Goal: Task Accomplishment & Management: Use online tool/utility

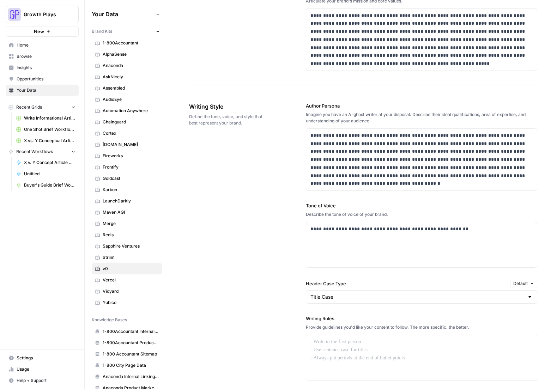
scroll to position [392, 0]
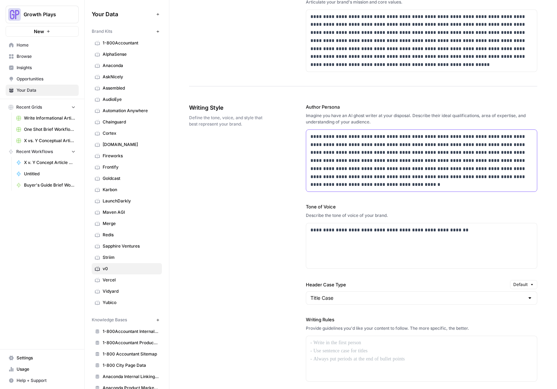
click at [378, 144] on p "**********" at bounding box center [420, 161] width 219 height 56
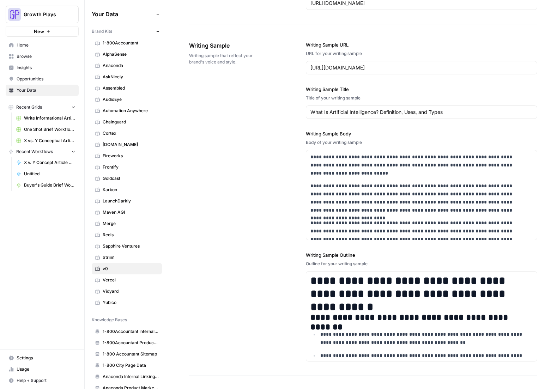
scroll to position [902, 0]
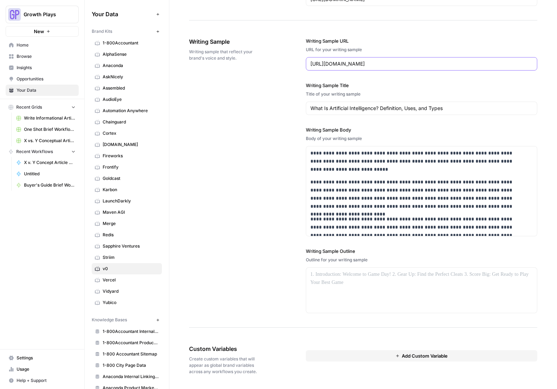
click at [378, 63] on input "https://www.coursera.org/articles/what-is-artificial-intelligence" at bounding box center [422, 63] width 222 height 7
paste input "https://vercel.com/blog/how-google-handles-javascript-throughout-the-indexing-p…"
click at [323, 59] on div "https://vercel.com/blog/how-google-handles-javascript-throughout-the-indexing-p…" at bounding box center [422, 63] width 232 height 13
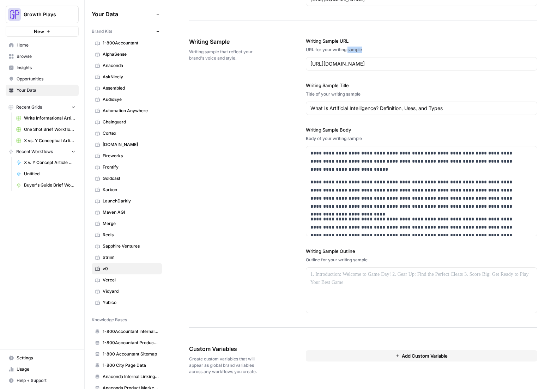
click at [323, 59] on div "https://vercel.com/blog/how-google-handles-javascript-throughout-the-indexing-p…" at bounding box center [422, 63] width 232 height 13
paste input "understanding-react-server-component"
type input "https://vercel.com/blog/understanding-react-server-components"
click at [356, 104] on div "What Is Artificial Intelligence? Definition, Uses, and Types" at bounding box center [422, 108] width 232 height 13
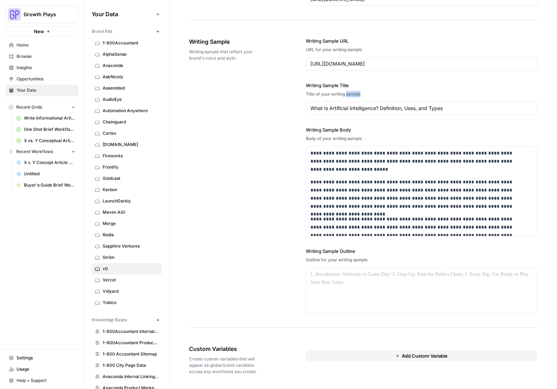
click at [356, 104] on div "What Is Artificial Intelligence? Definition, Uses, and Types" at bounding box center [422, 108] width 232 height 13
click at [354, 108] on input "What Is Artificial Intelligence? Definition, Uses, and Types" at bounding box center [422, 108] width 222 height 7
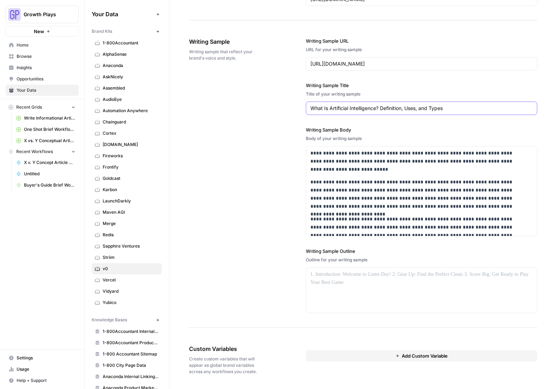
paste input "Understanding React Server Component"
type input "Understanding React Server Components"
click at [364, 156] on p "**********" at bounding box center [417, 161] width 213 height 24
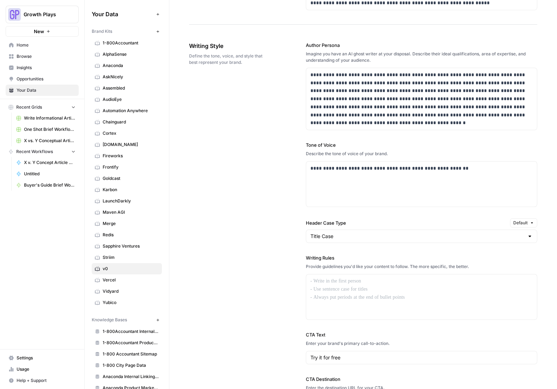
scroll to position [241, 0]
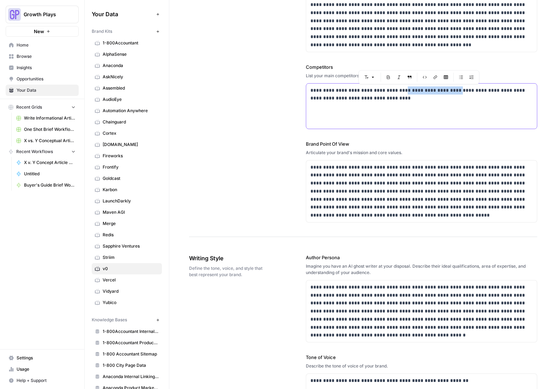
drag, startPoint x: 392, startPoint y: 90, endPoint x: 447, endPoint y: 93, distance: 54.8
click at [378, 93] on p "**********" at bounding box center [420, 95] width 219 height 16
drag, startPoint x: 393, startPoint y: 91, endPoint x: 415, endPoint y: 105, distance: 26.2
click at [378, 105] on div "**********" at bounding box center [421, 106] width 231 height 45
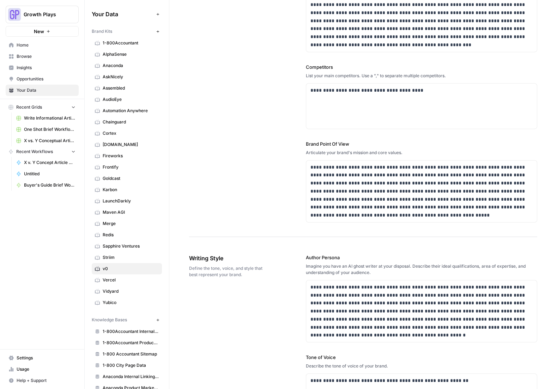
click at [290, 133] on div "**********" at bounding box center [363, 12] width 348 height 450
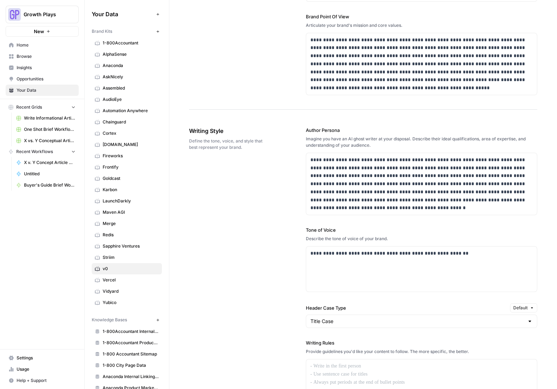
scroll to position [857, 0]
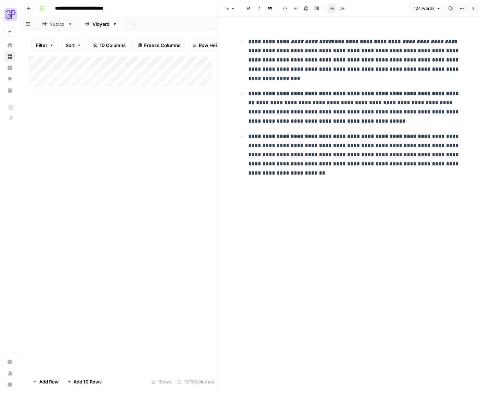
click at [475, 8] on button "Close" at bounding box center [473, 8] width 9 height 9
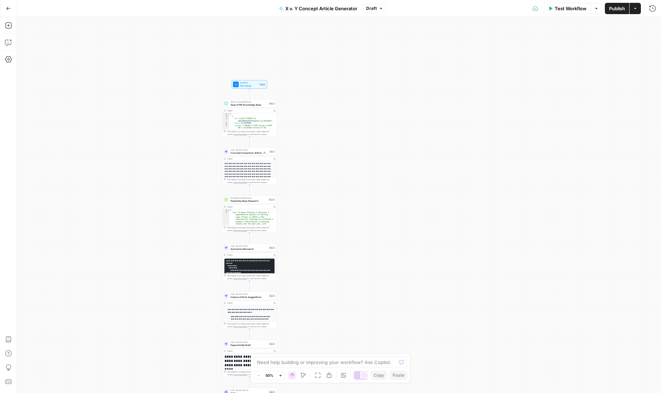
click at [280, 372] on button "Zoom In" at bounding box center [280, 375] width 8 height 8
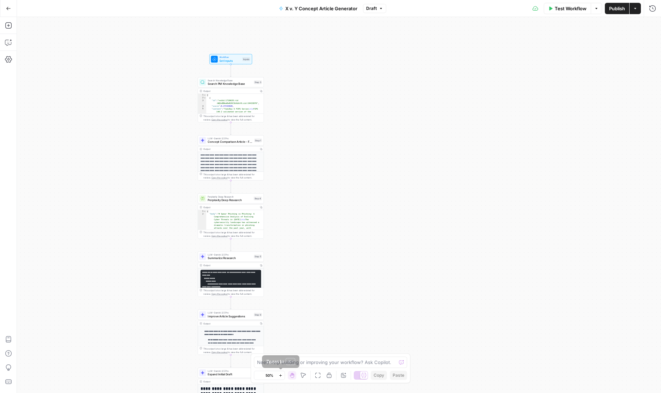
click at [280, 372] on button "Zoom In" at bounding box center [280, 375] width 8 height 8
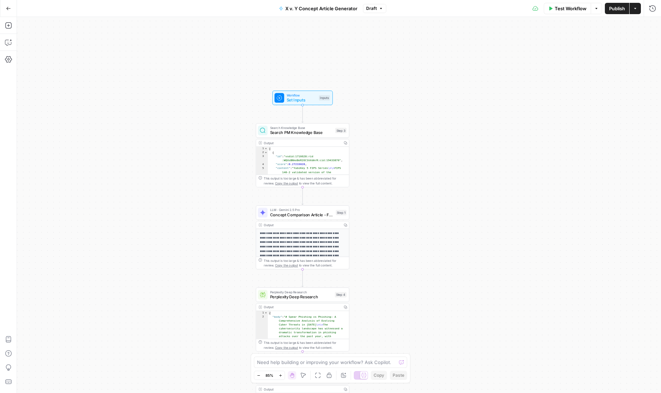
drag, startPoint x: 248, startPoint y: 223, endPoint x: 372, endPoint y: 350, distance: 177.3
click at [372, 350] on div "Workflow Set Inputs Inputs Search Knowledge Base Search PM Knowledge Base Step …" at bounding box center [339, 205] width 644 height 376
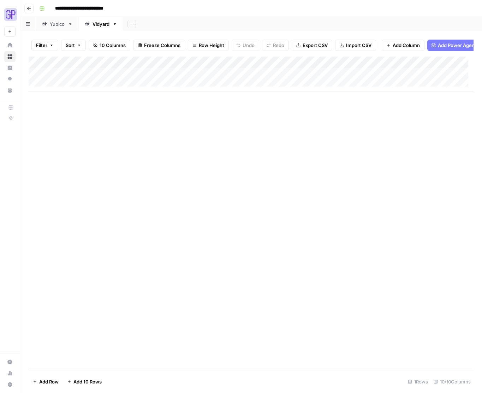
click at [229, 69] on div "Add Column" at bounding box center [251, 73] width 445 height 35
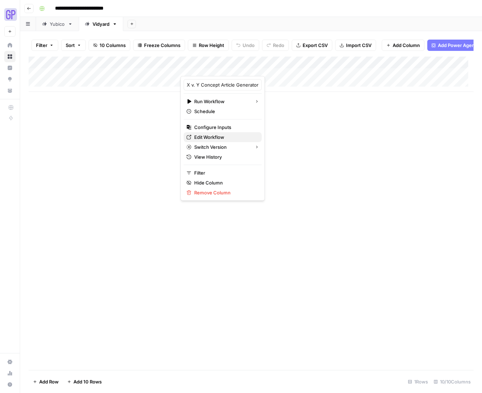
click at [220, 135] on span "Edit Workflow" at bounding box center [225, 136] width 62 height 7
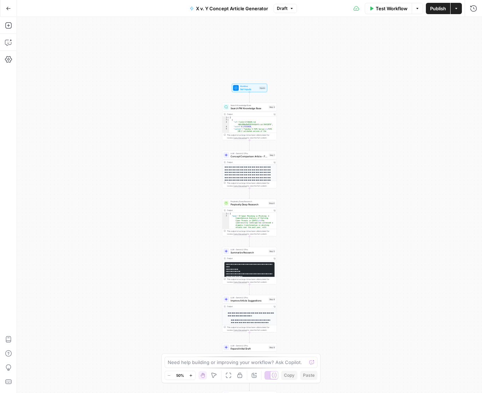
click at [189, 377] on button "Zoom In" at bounding box center [191, 375] width 8 height 8
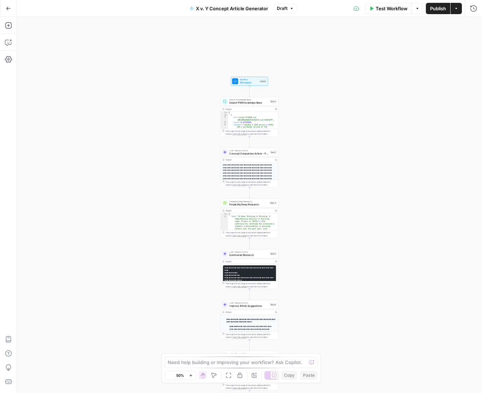
click at [189, 377] on button "Zoom In" at bounding box center [191, 375] width 8 height 8
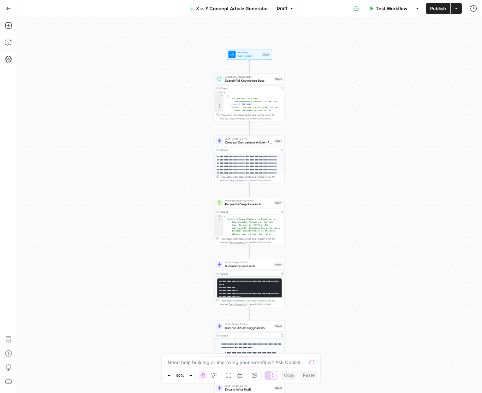
click at [189, 377] on button "Zoom In" at bounding box center [191, 375] width 8 height 8
